Goal: Task Accomplishment & Management: Use online tool/utility

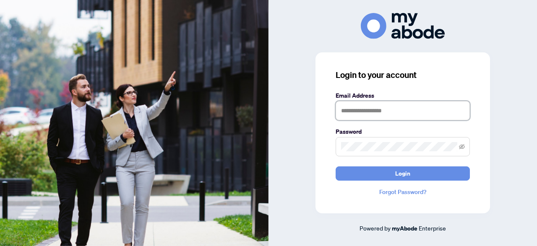
click at [350, 110] on input "text" at bounding box center [403, 110] width 134 height 19
type input "**********"
click at [463, 145] on icon "eye-invisible" at bounding box center [462, 147] width 6 height 6
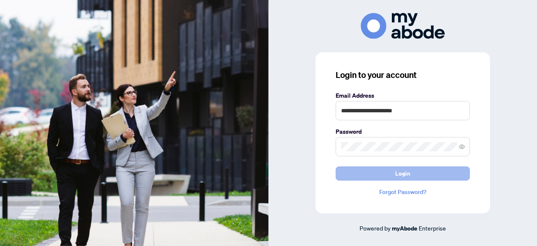
click at [420, 173] on button "Login" at bounding box center [403, 174] width 134 height 14
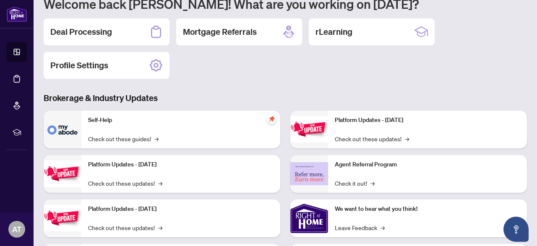
scroll to position [73, 0]
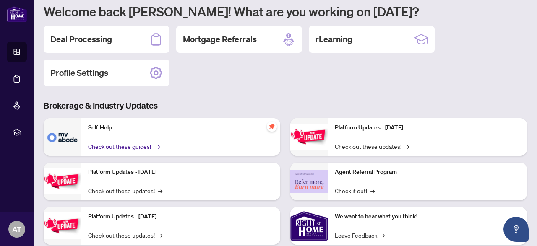
click at [104, 144] on link "Check out these guides! →" at bounding box center [123, 146] width 70 height 9
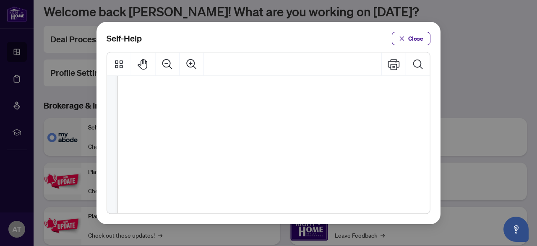
scroll to position [281, 0]
click at [402, 37] on icon "close" at bounding box center [402, 39] width 6 height 6
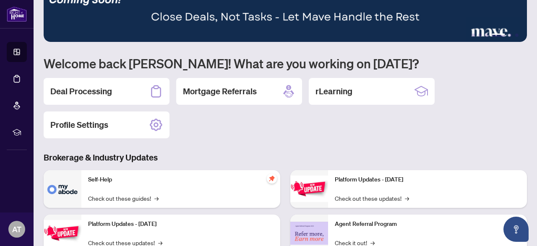
scroll to position [18, 0]
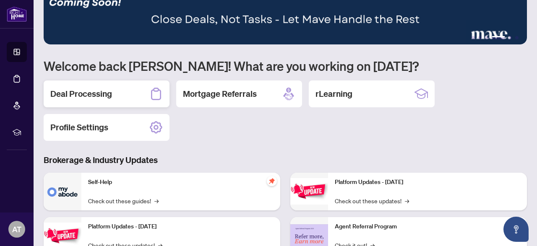
click at [96, 94] on h2 "Deal Processing" at bounding box center [81, 94] width 62 height 12
